Goal: Task Accomplishment & Management: Use online tool/utility

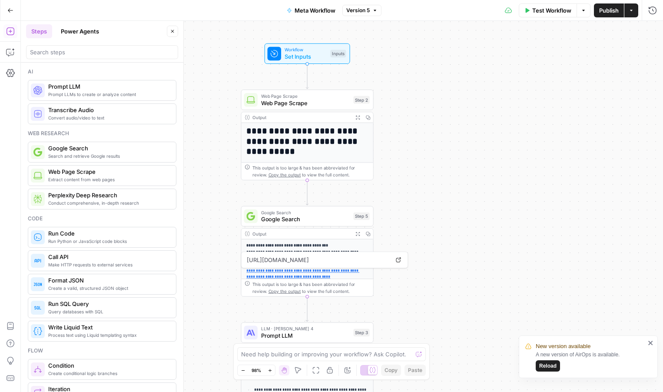
click at [543, 367] on span "Reload" at bounding box center [547, 366] width 17 height 8
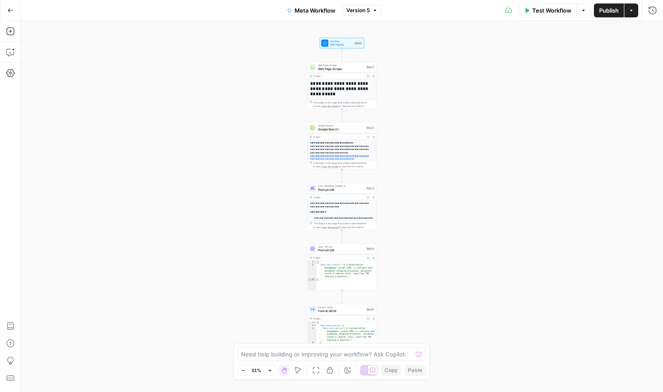
click at [224, 101] on div "**********" at bounding box center [342, 206] width 642 height 371
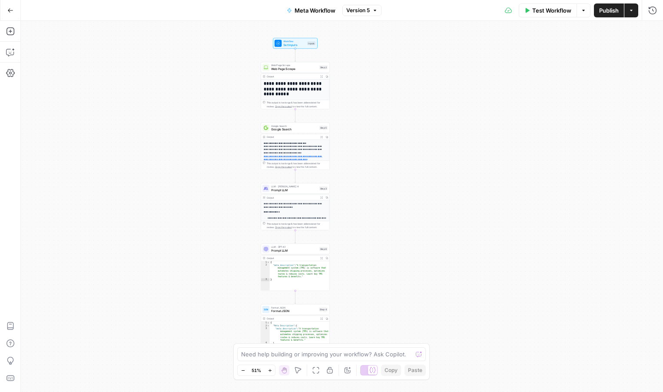
click at [168, 83] on div "**********" at bounding box center [342, 206] width 642 height 371
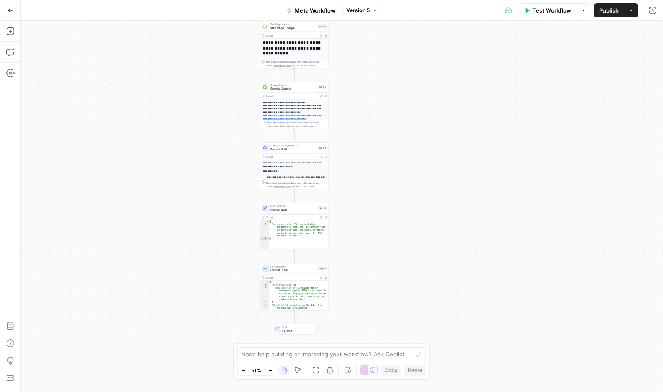
click at [181, 148] on div "**********" at bounding box center [342, 206] width 642 height 371
